Goal: Transaction & Acquisition: Subscribe to service/newsletter

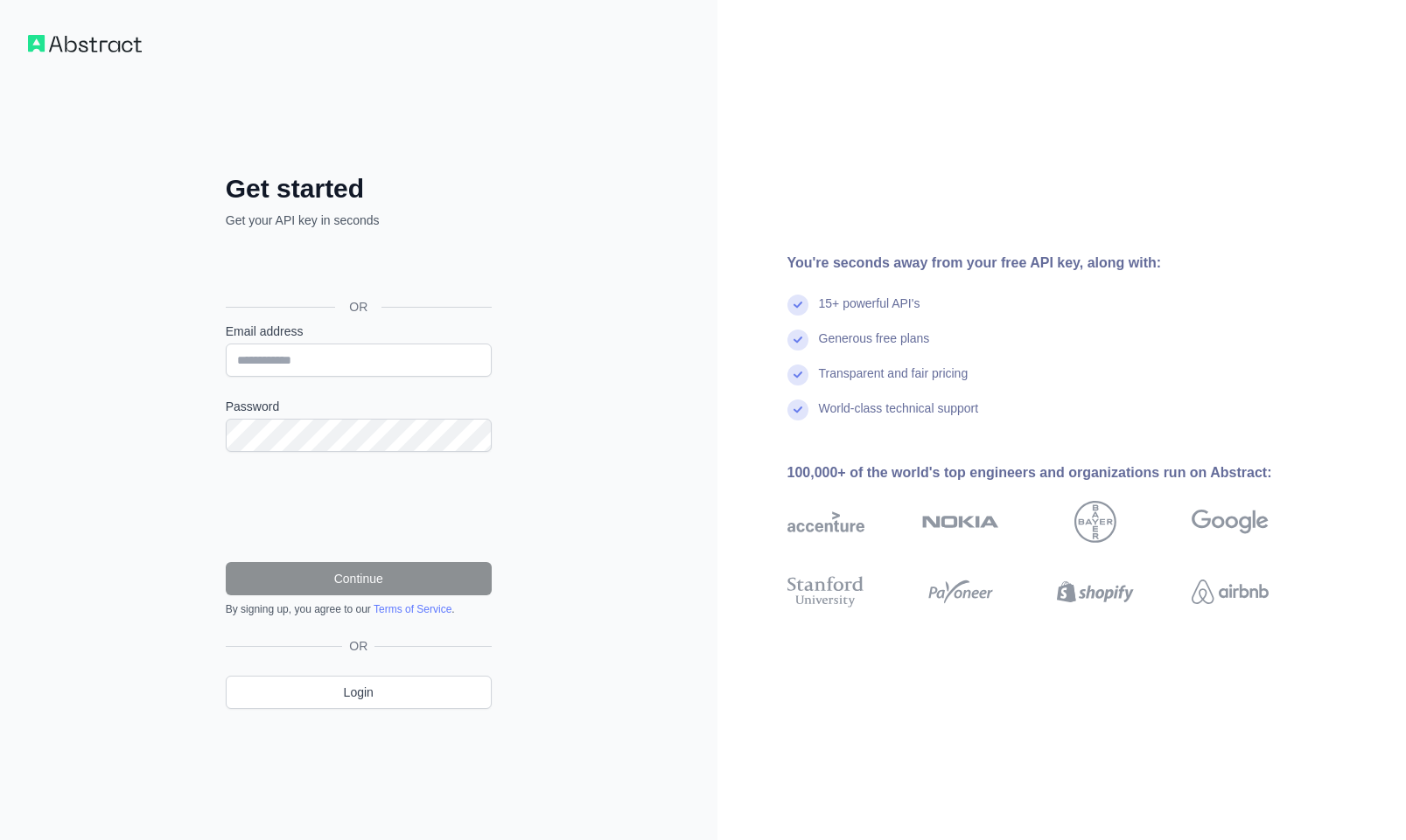
click at [436, 266] on div "Über Google anmelden. Wird in neuem Tab geöffnet." at bounding box center [357, 267] width 263 height 38
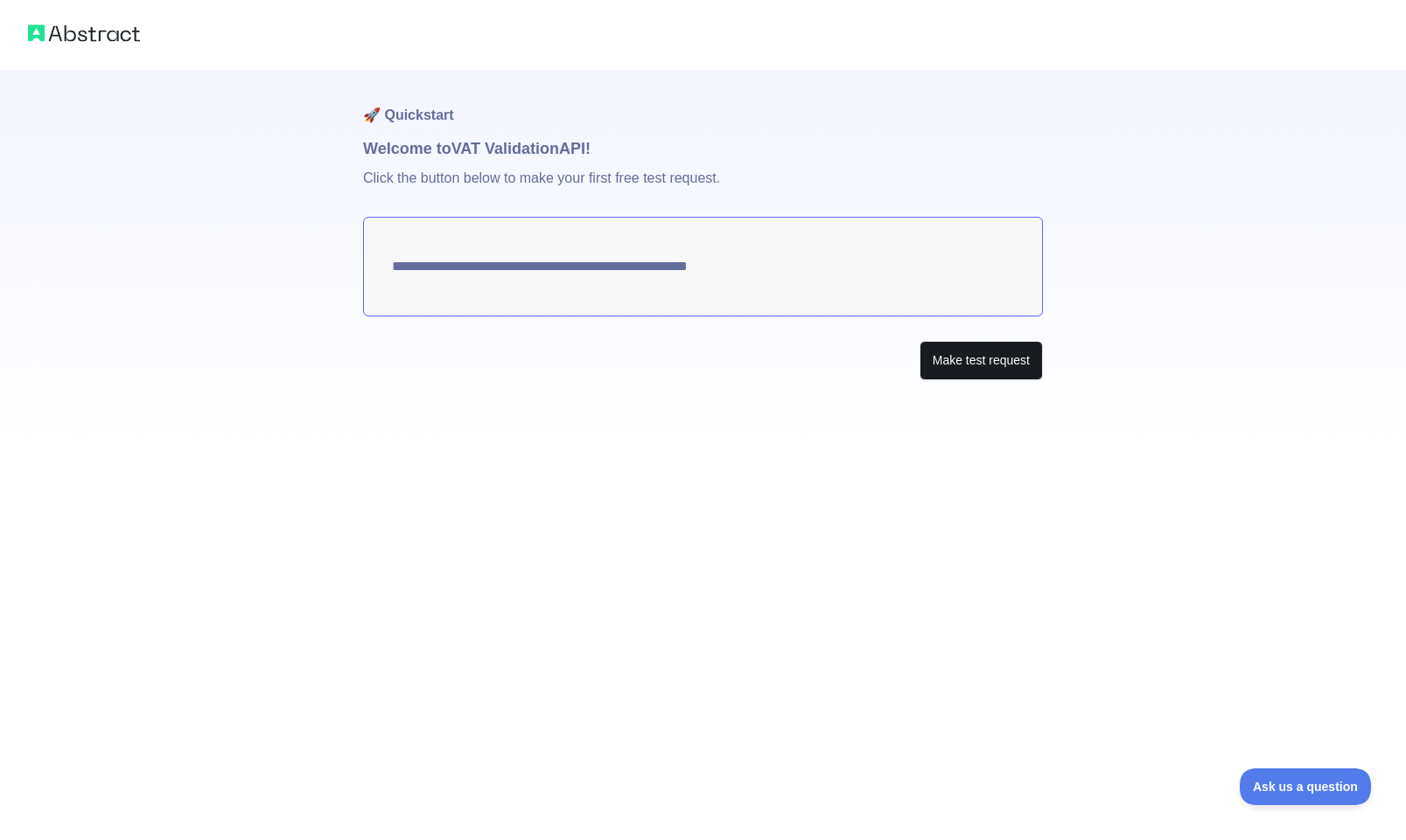
click at [991, 359] on button "Make test request" at bounding box center [980, 361] width 124 height 39
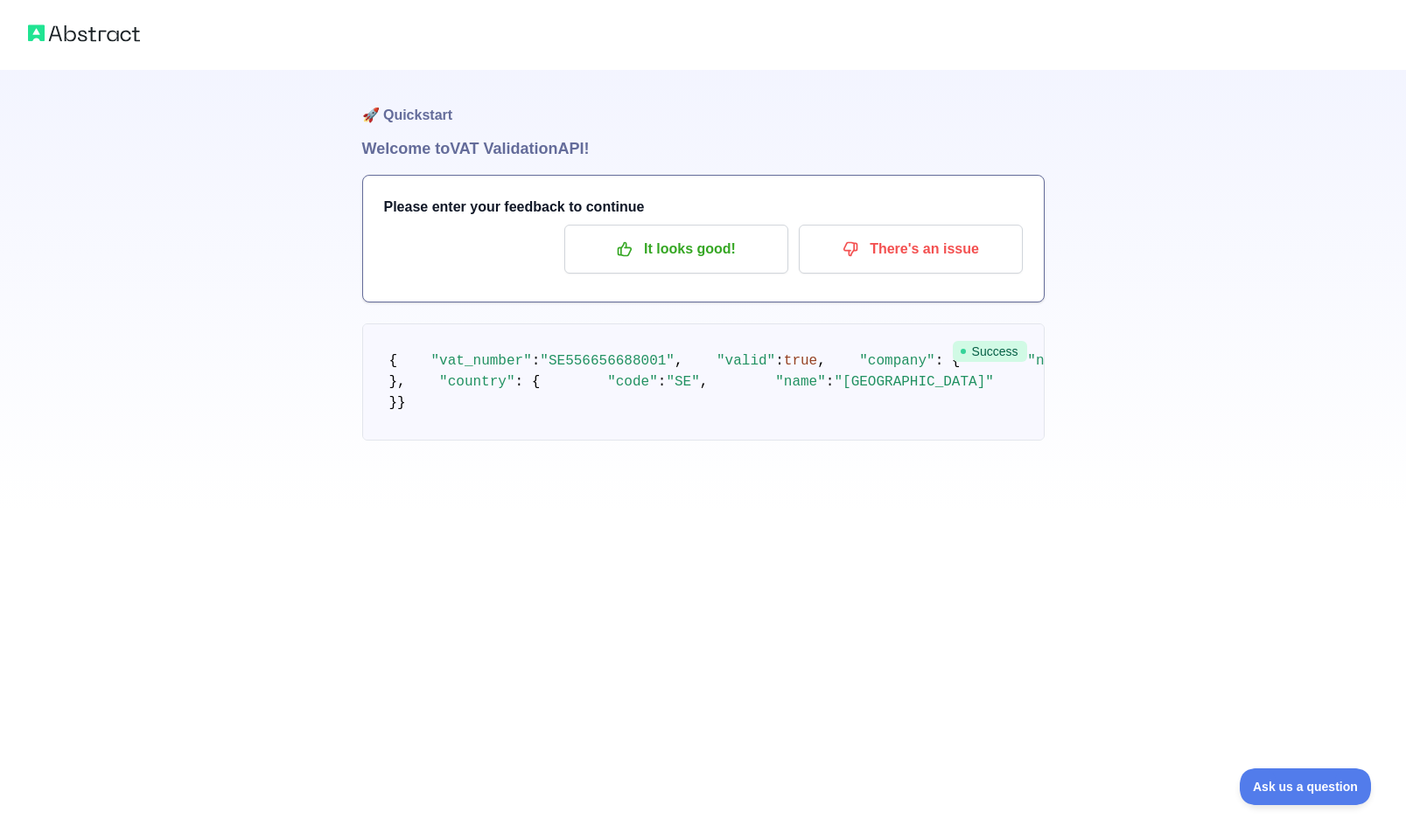
scroll to position [-5, 0]
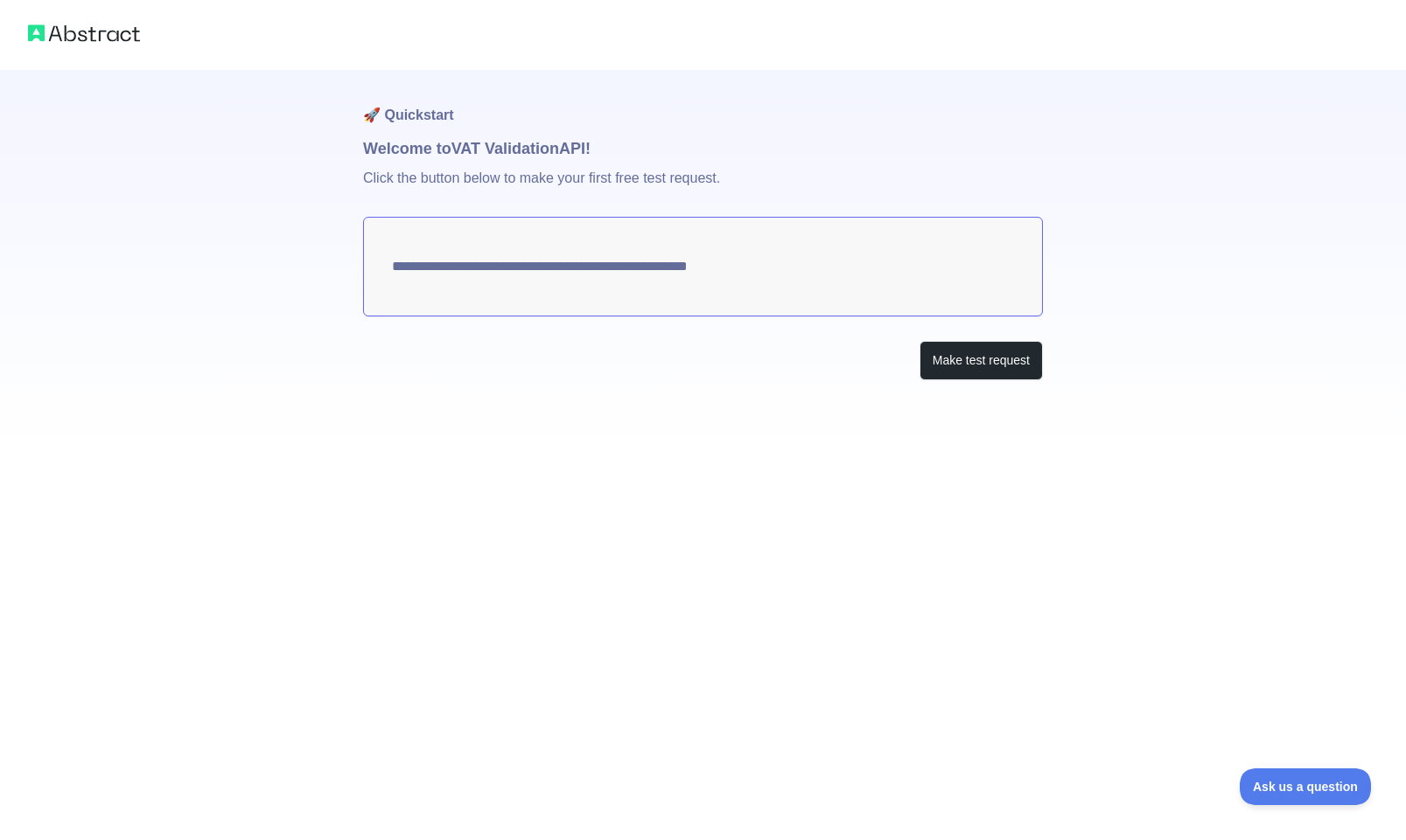
click at [107, 47] on div at bounding box center [703, 35] width 1406 height 70
click at [107, 39] on img at bounding box center [84, 33] width 112 height 25
click at [107, 29] on img at bounding box center [84, 33] width 112 height 25
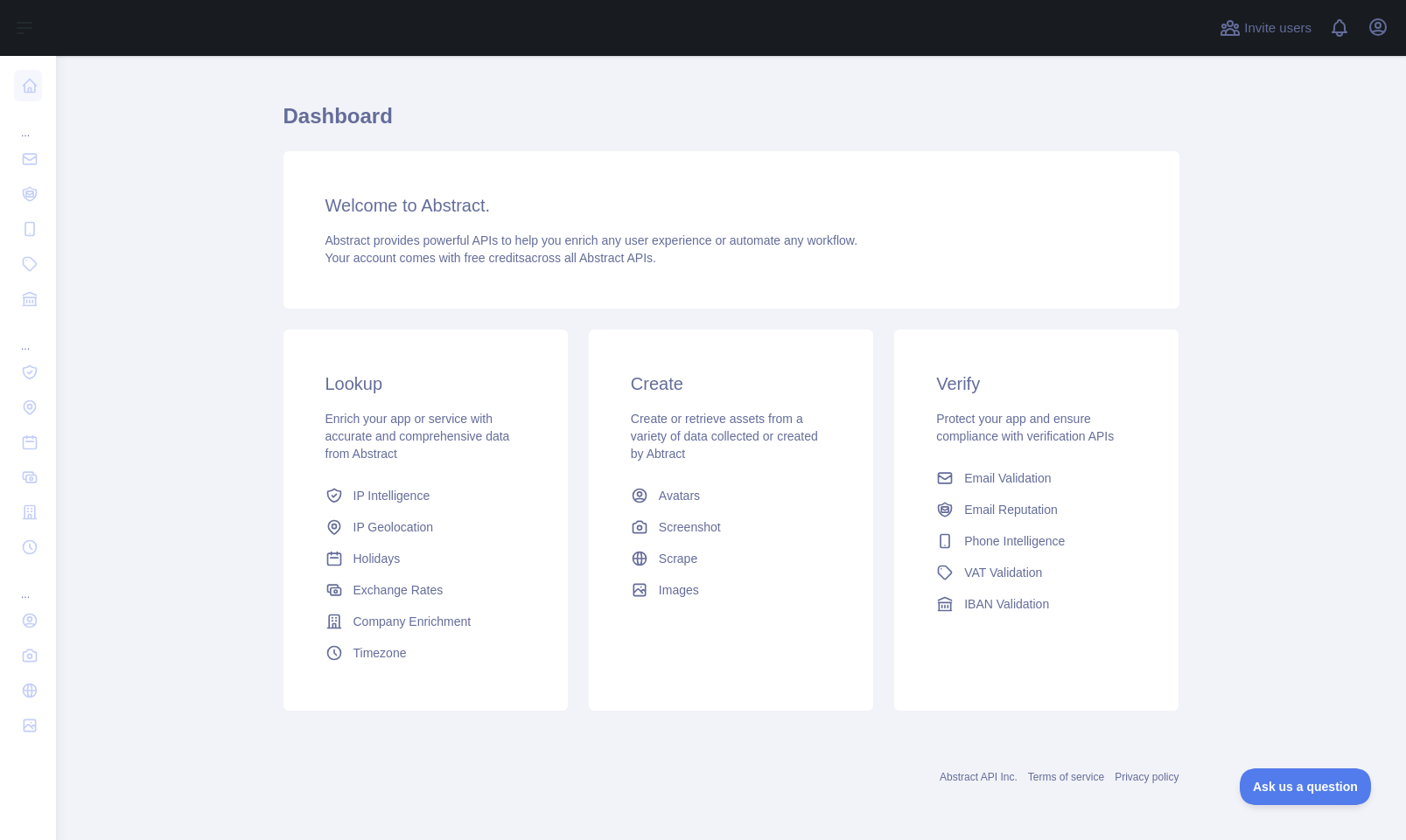
scroll to position [30, 0]
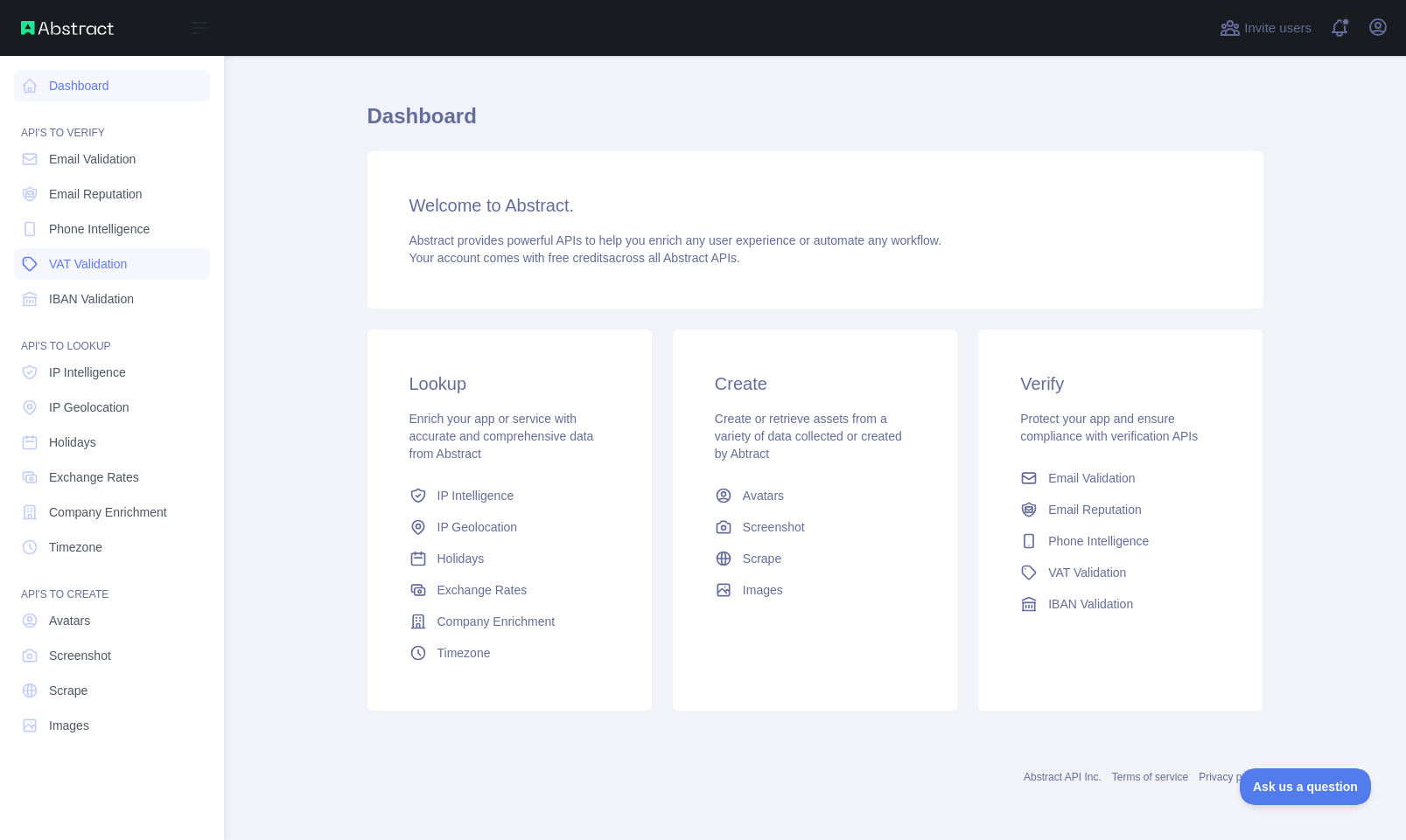
click at [165, 275] on link "VAT Validation" at bounding box center [112, 264] width 196 height 31
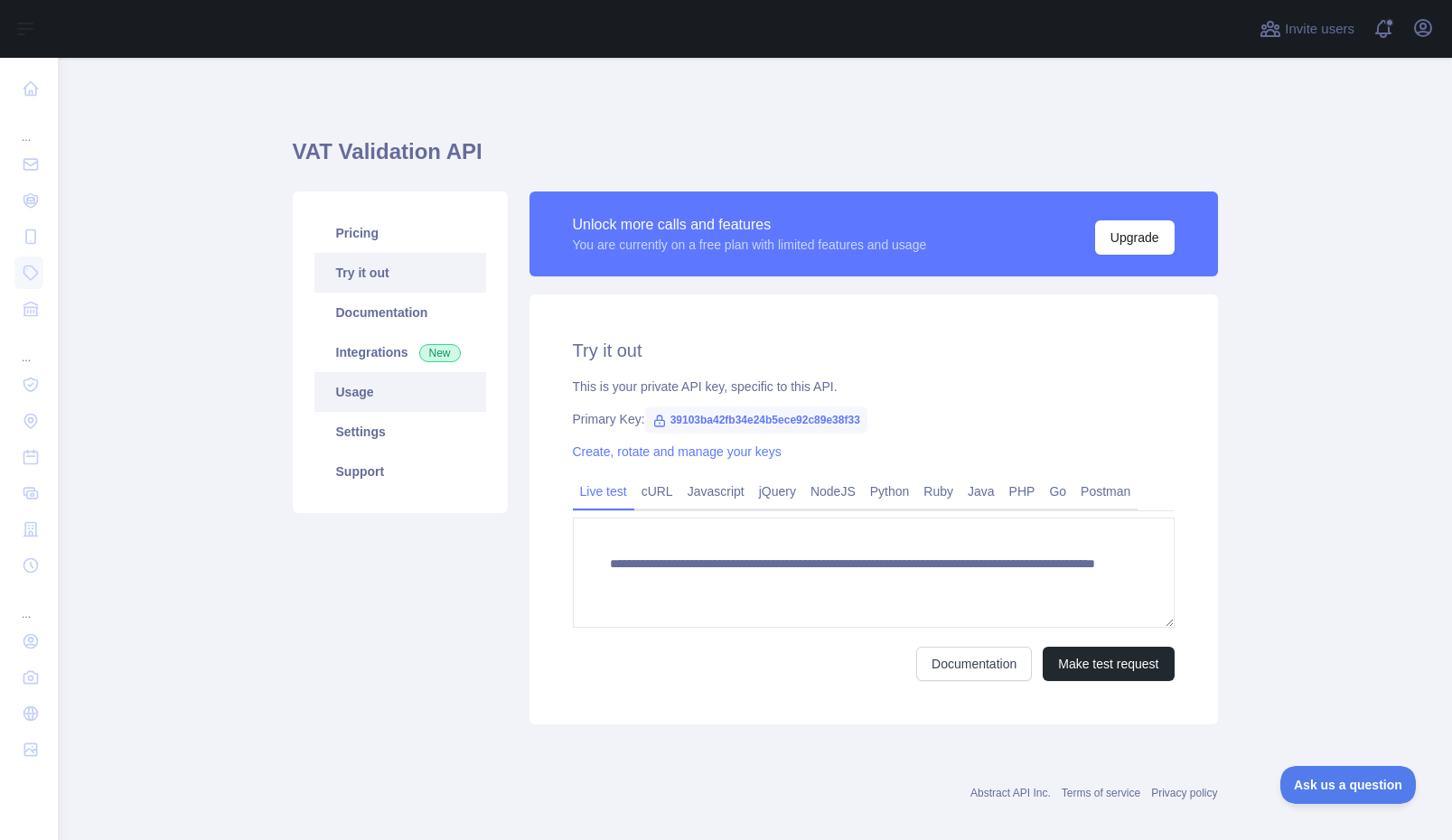
click at [376, 380] on link "Usage" at bounding box center [401, 392] width 172 height 40
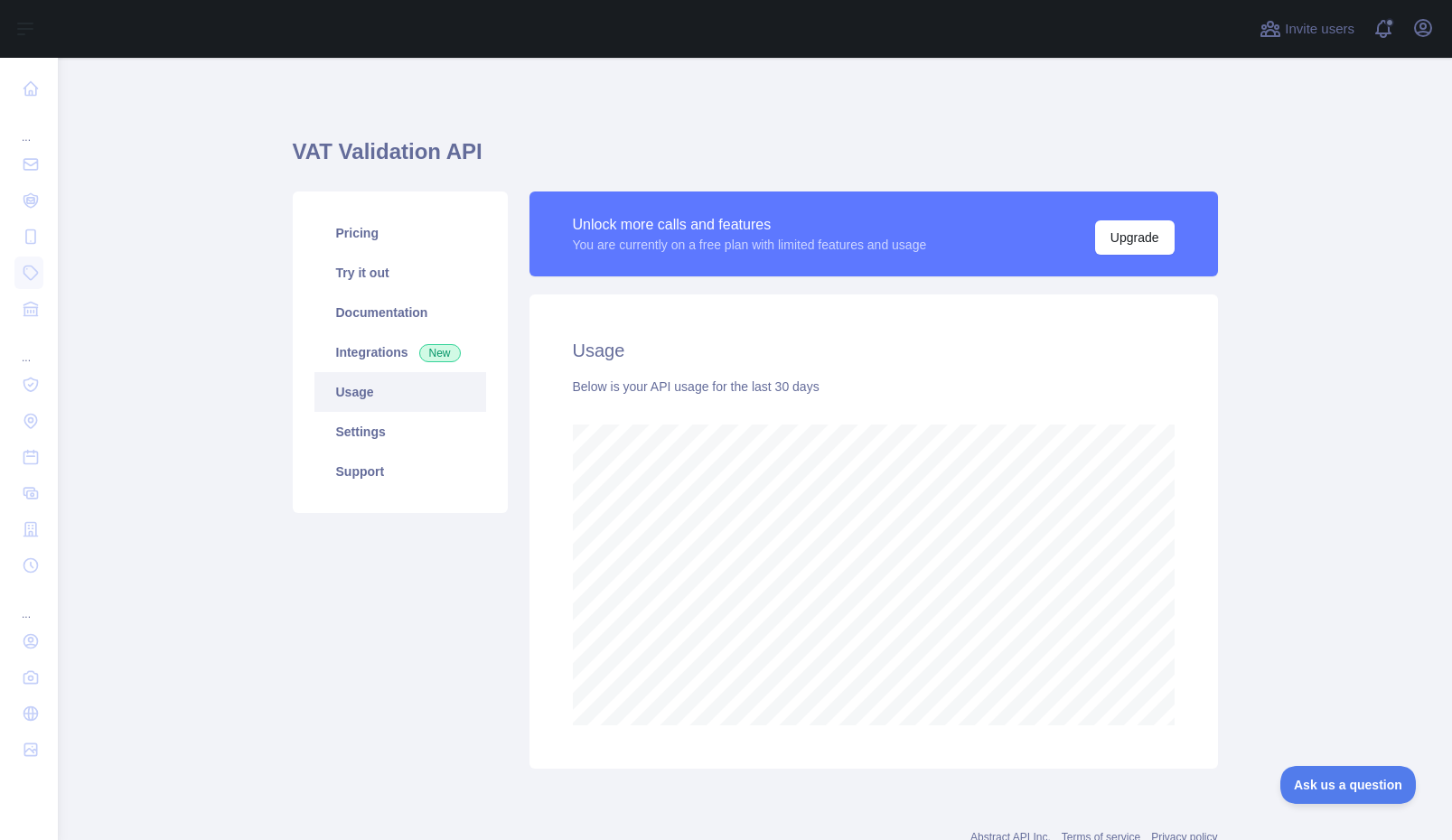
scroll to position [782, 1394]
click at [379, 355] on link "Integrations New" at bounding box center [401, 352] width 172 height 40
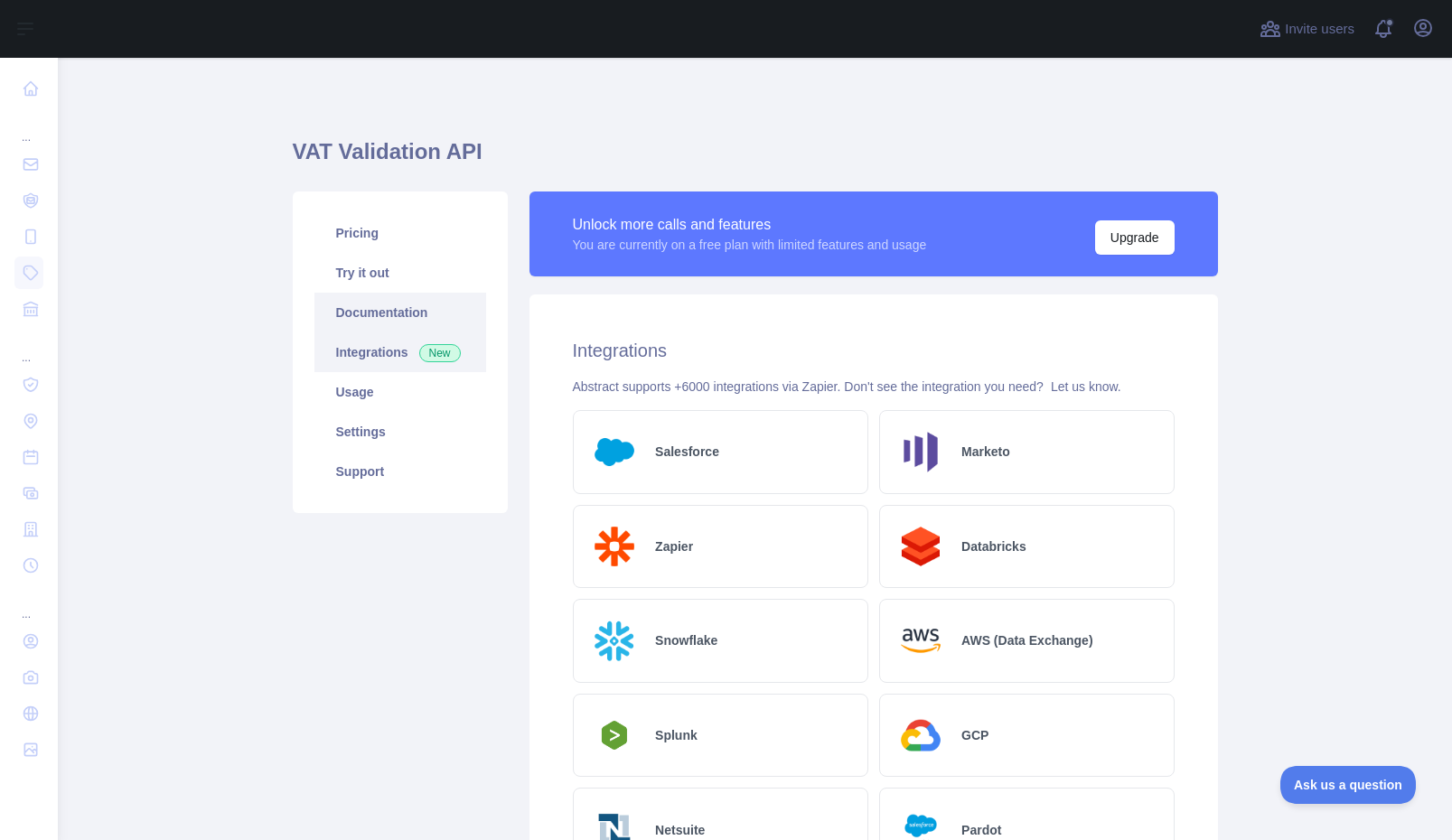
click at [388, 321] on link "Documentation" at bounding box center [401, 313] width 172 height 40
